Goal: Task Accomplishment & Management: Use online tool/utility

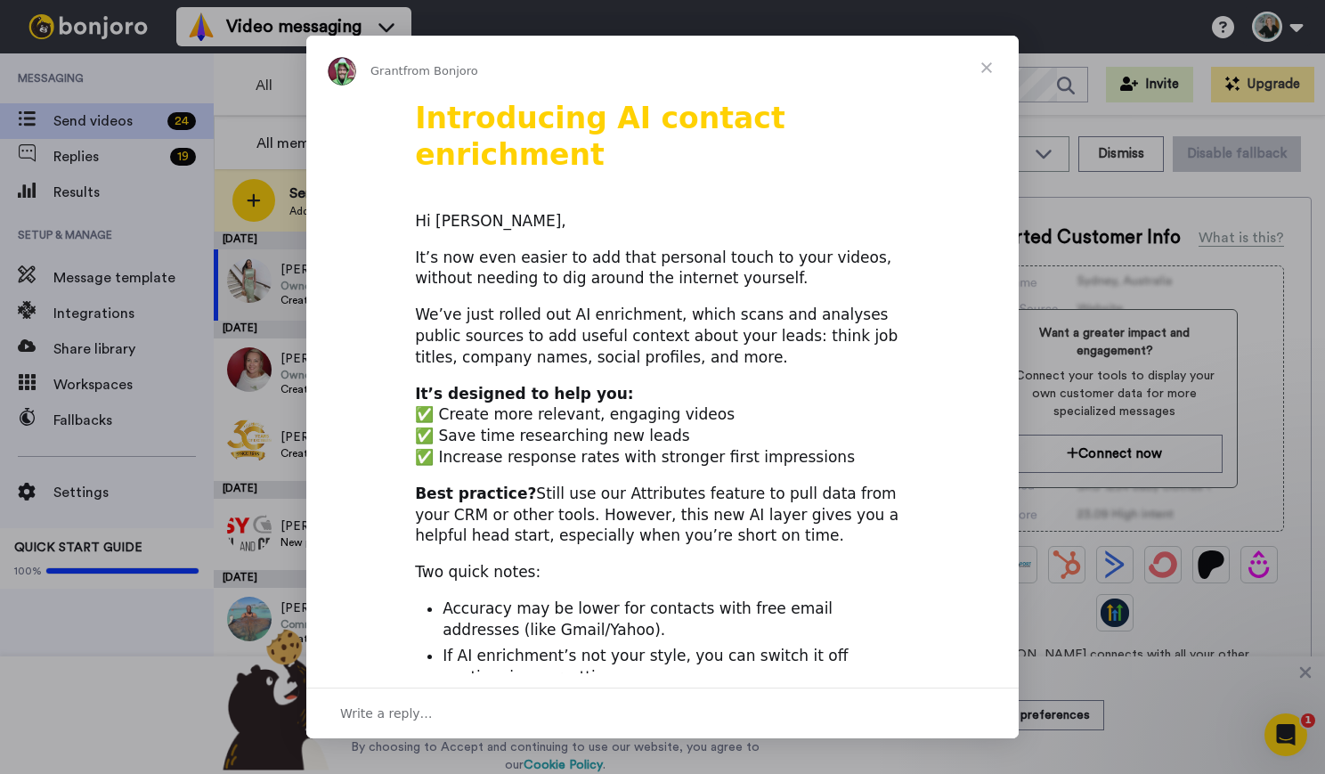
click at [988, 67] on span "Close" at bounding box center [987, 68] width 64 height 64
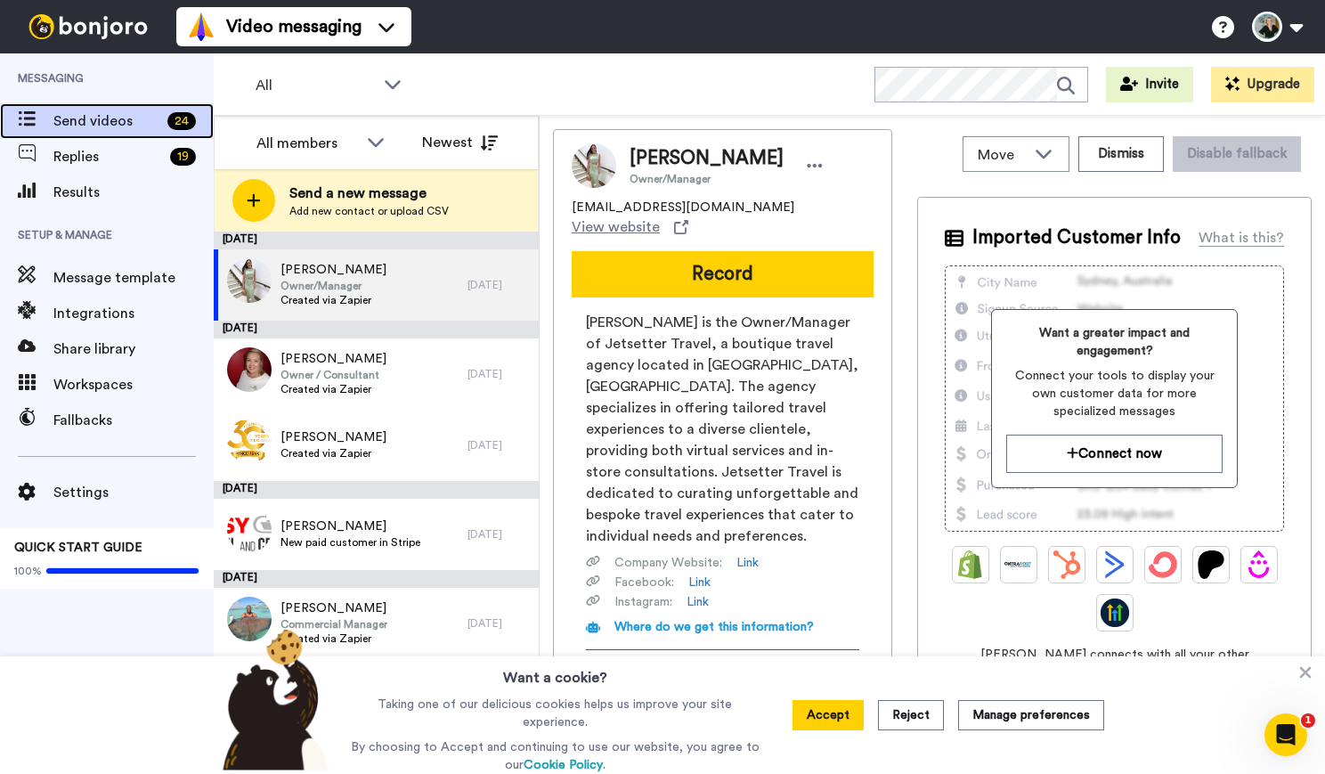
click at [73, 118] on span "Send videos" at bounding box center [106, 120] width 107 height 21
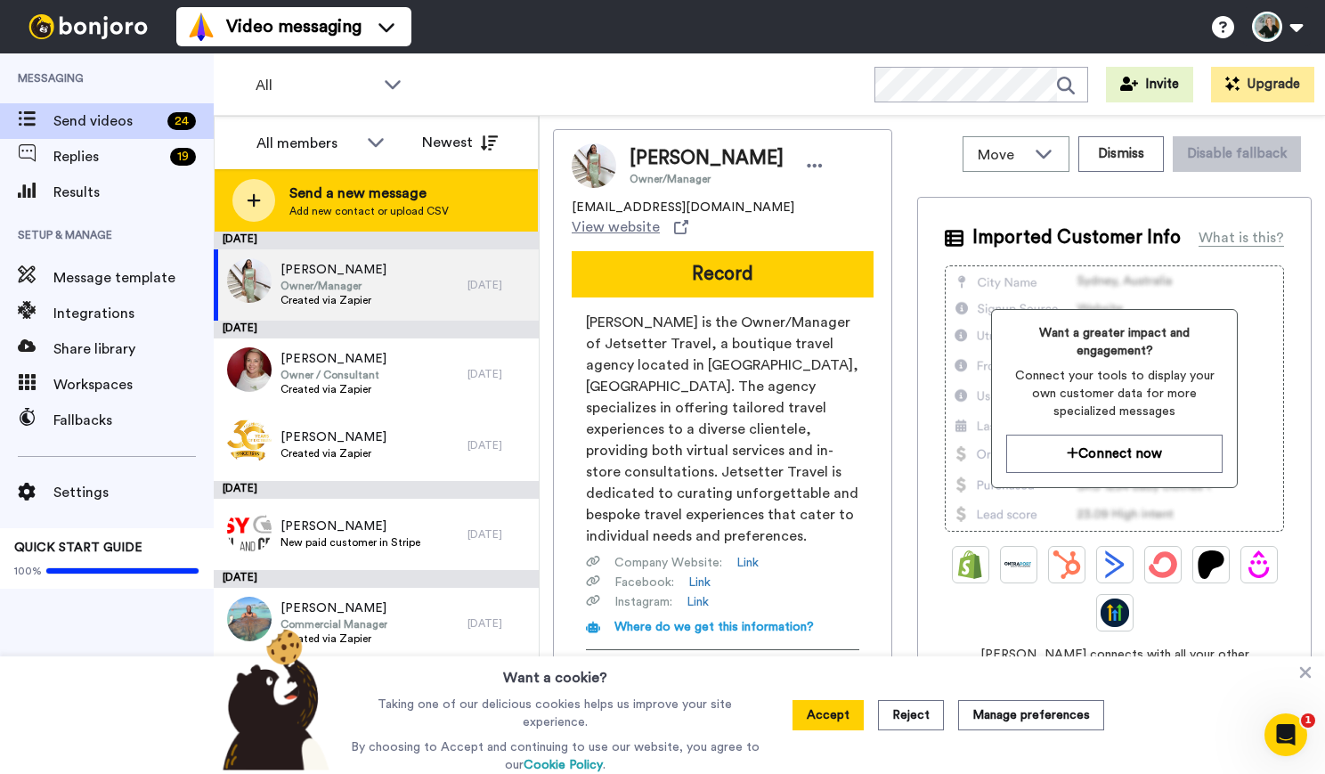
click at [262, 197] on div at bounding box center [253, 200] width 43 height 43
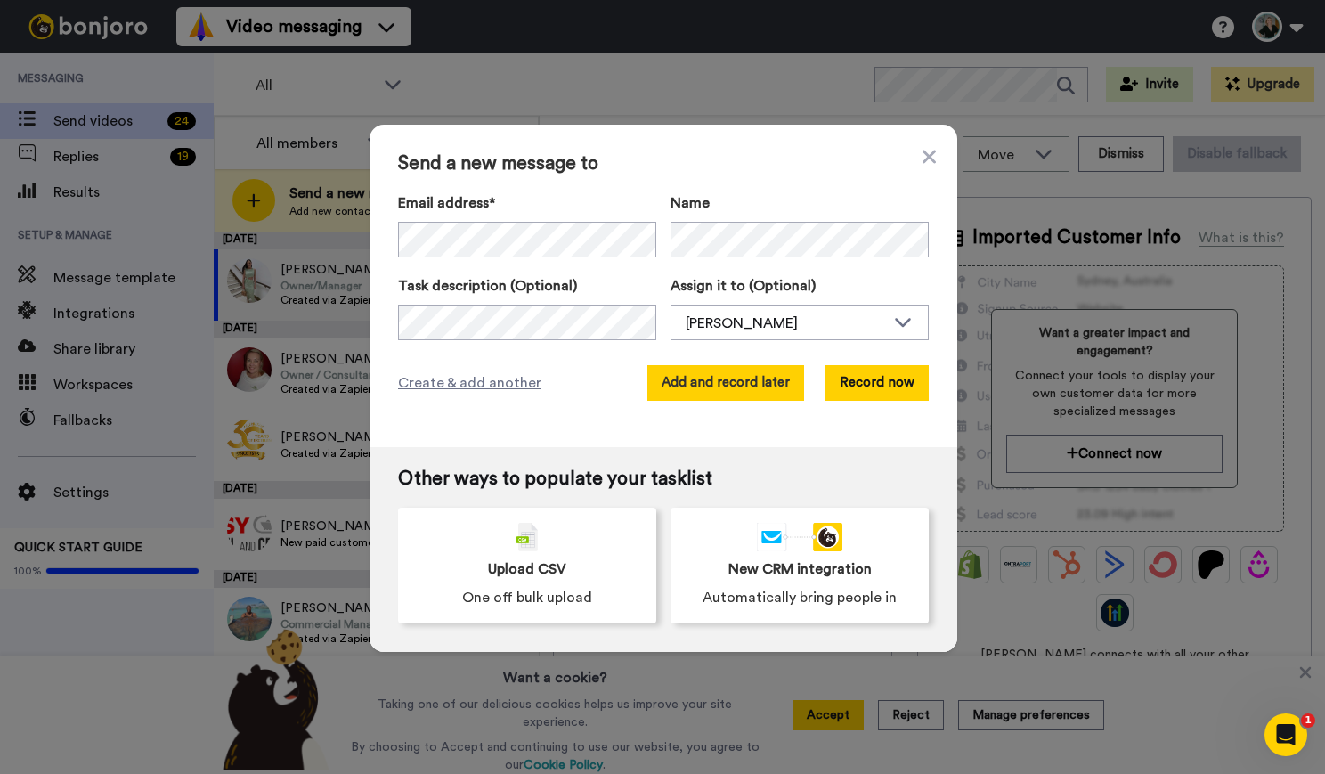
click at [691, 378] on button "Add and record later" at bounding box center [725, 383] width 157 height 36
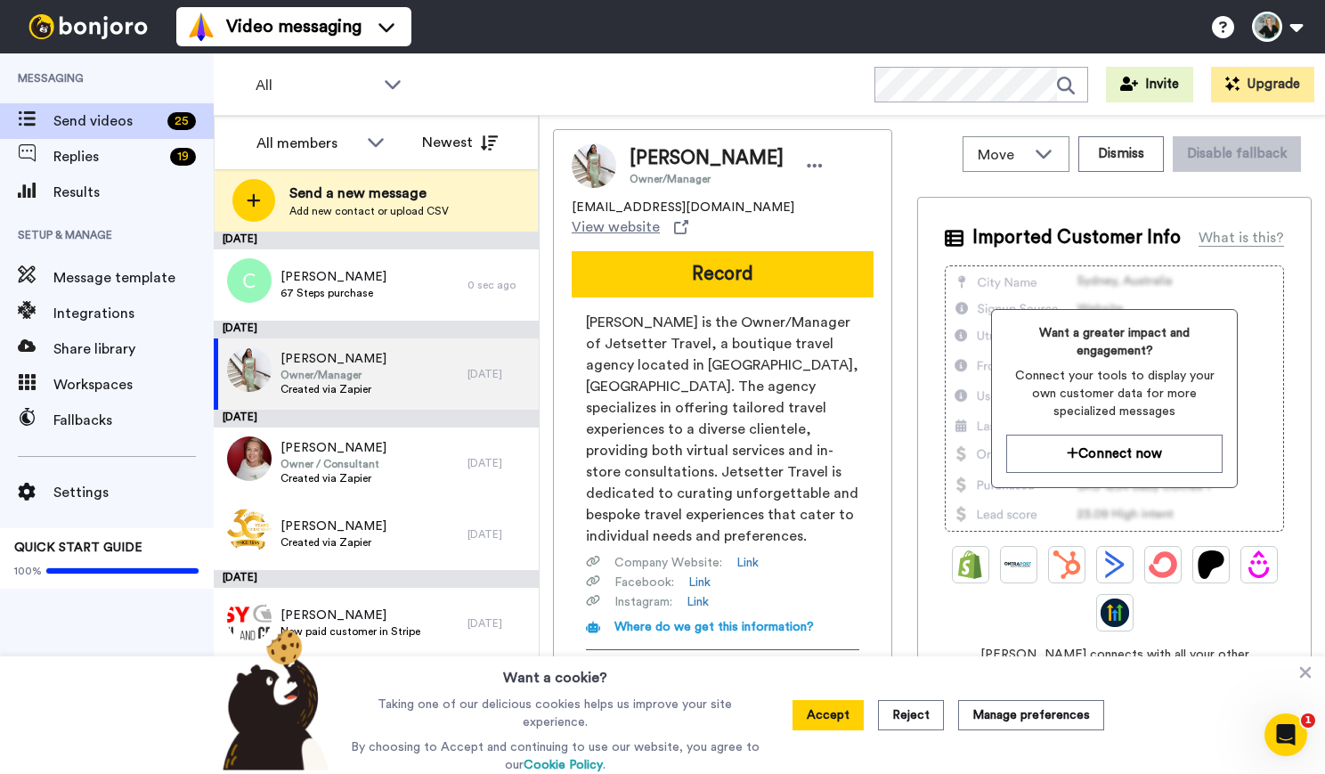
click at [839, 718] on button "Accept" at bounding box center [828, 715] width 71 height 30
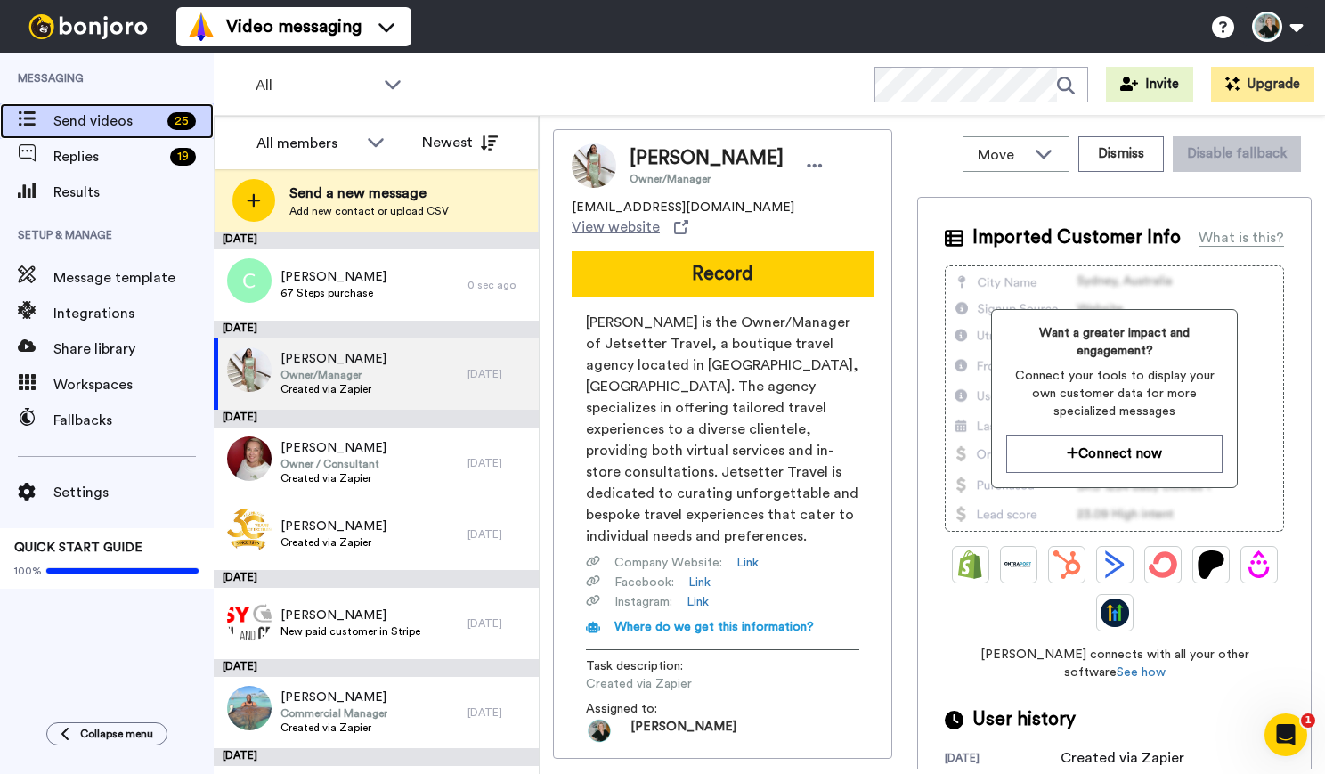
click at [64, 114] on span "Send videos" at bounding box center [106, 120] width 107 height 21
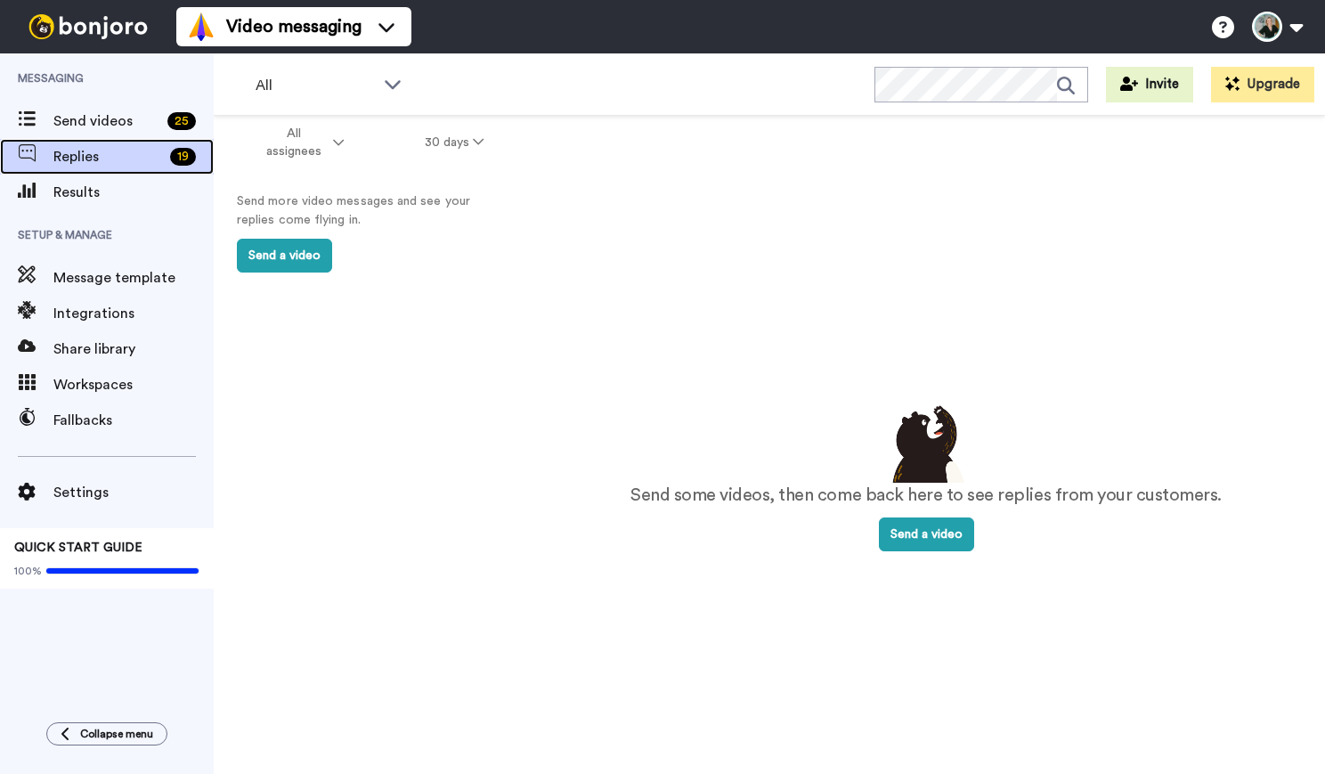
click at [79, 157] on span "Replies" at bounding box center [108, 156] width 110 height 21
click at [458, 157] on button "30 days" at bounding box center [455, 142] width 140 height 32
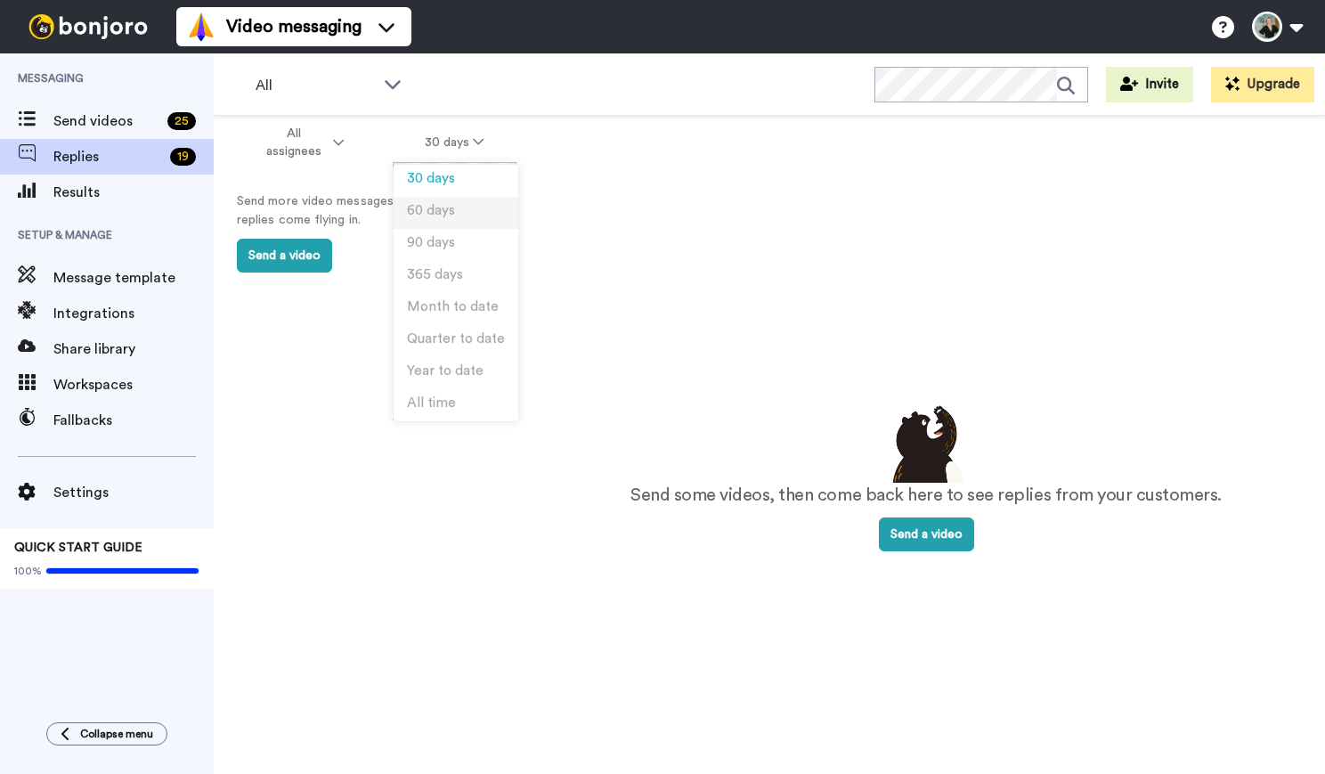
click at [435, 213] on span "60 days" at bounding box center [431, 210] width 48 height 13
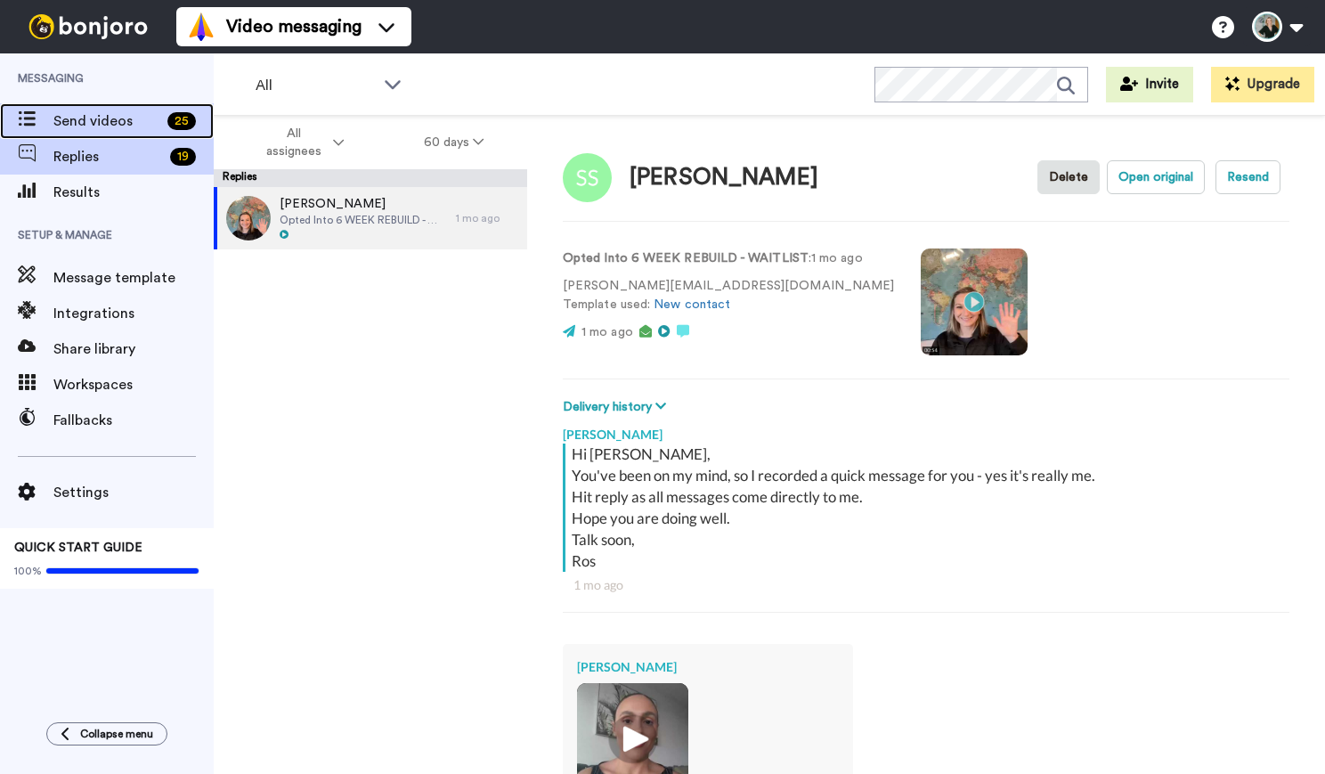
click at [96, 119] on span "Send videos" at bounding box center [106, 120] width 107 height 21
